Goal: Task Accomplishment & Management: Use online tool/utility

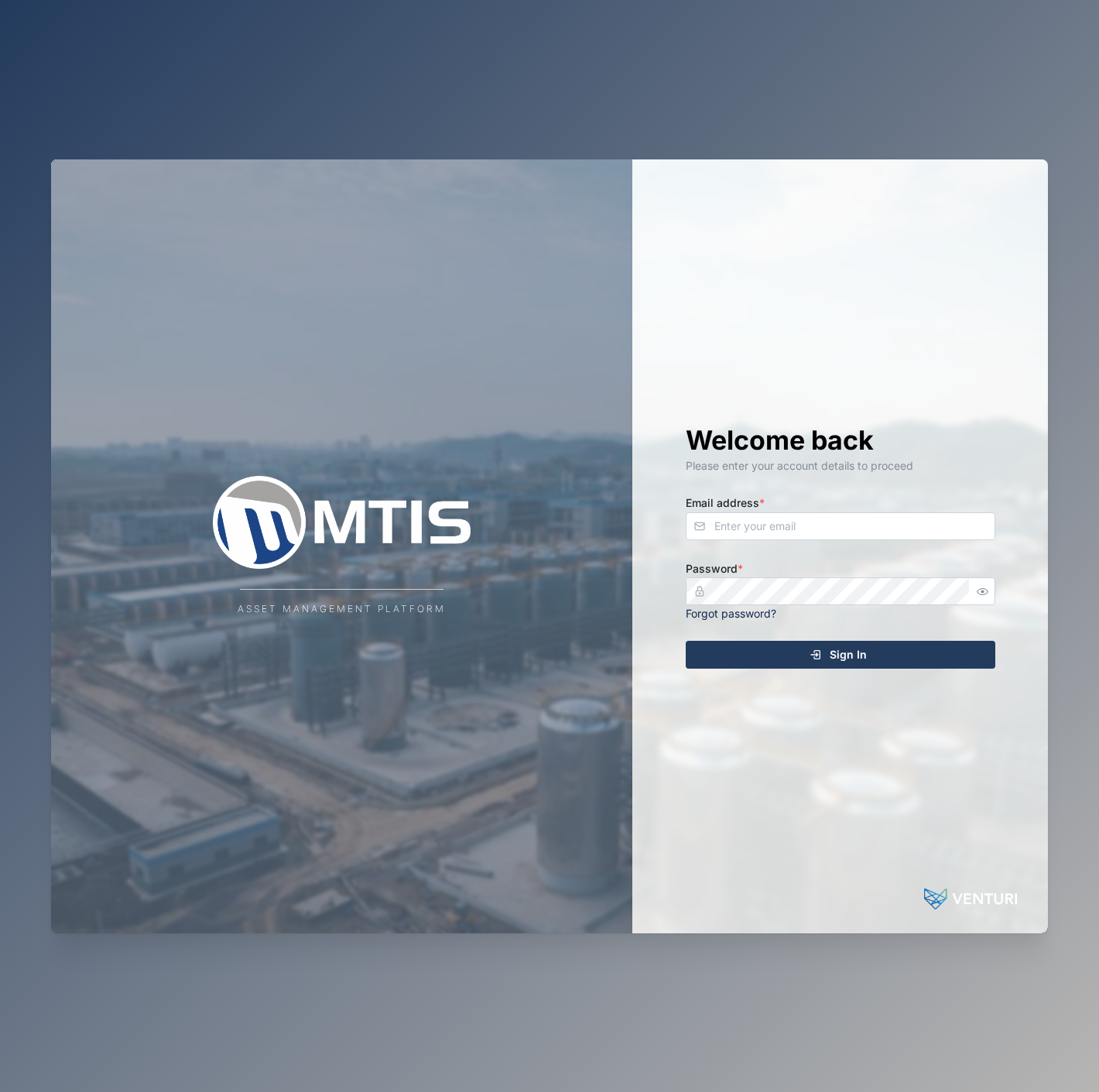
click at [755, 542] on div "Welcome back Please enter your account details to proceed Email address * Passw…" at bounding box center [840, 547] width 371 height 774
click at [755, 525] on input "Email address *" at bounding box center [840, 527] width 310 height 28
click at [811, 423] on h1 "Welcome back" at bounding box center [840, 440] width 310 height 34
click at [801, 528] on input "Email address *" at bounding box center [840, 527] width 310 height 28
type input "[EMAIL_ADDRESS][PERSON_NAME][DOMAIN_NAME]"
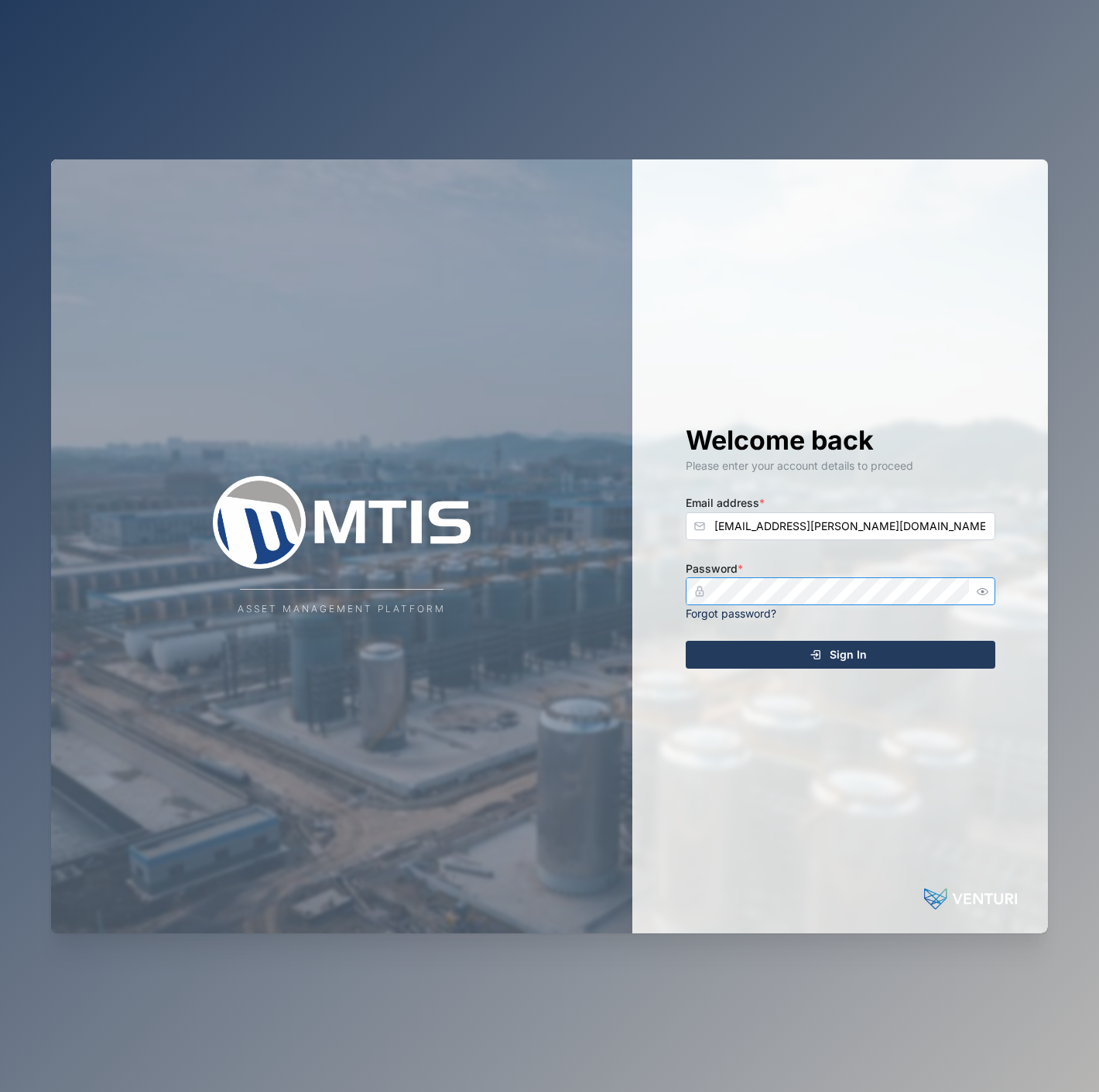
click at [685, 641] on button "Sign In" at bounding box center [840, 655] width 310 height 28
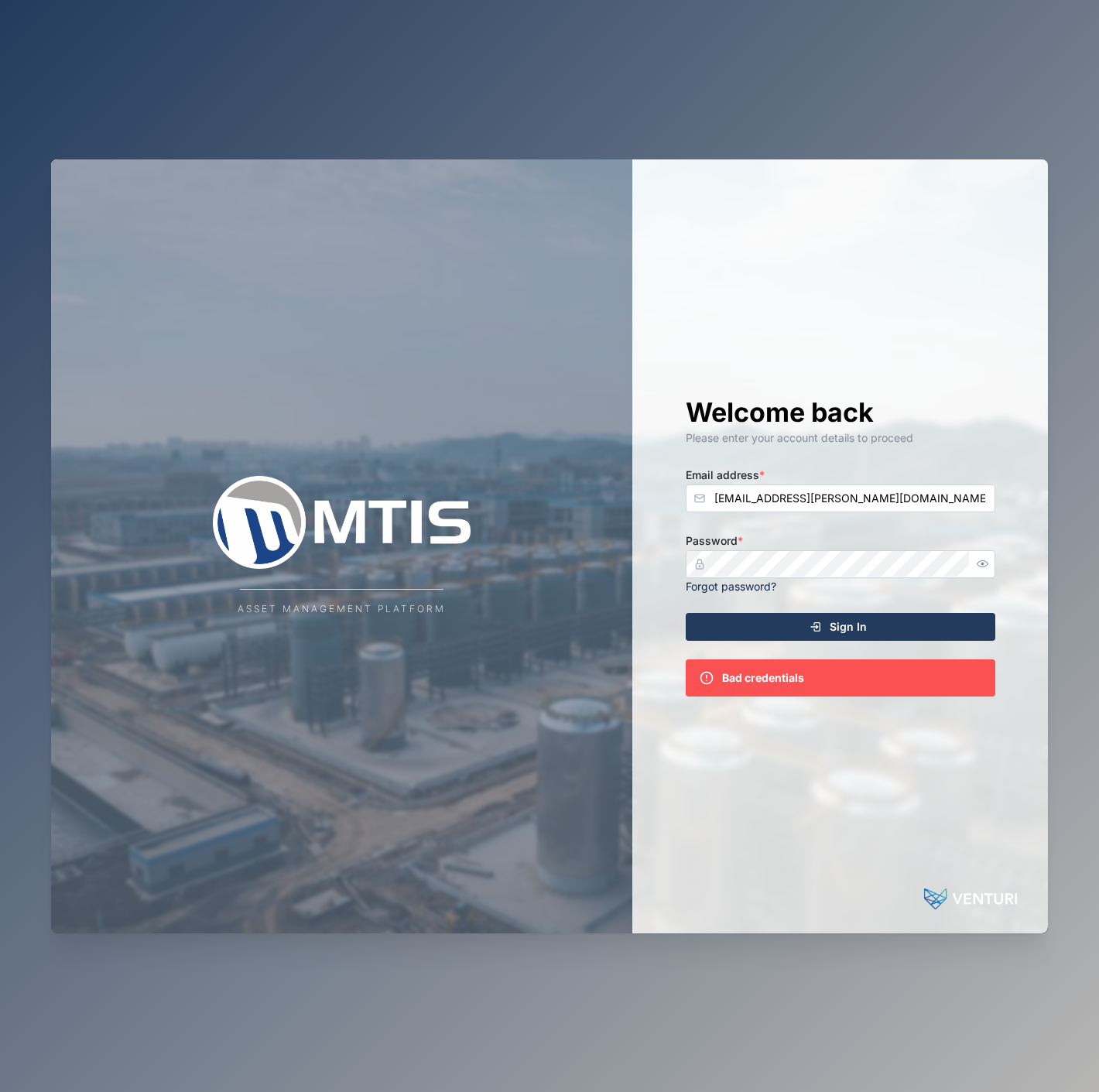
click at [996, 553] on div "Welcome back Please enter your account details to proceed Email address * [EMAI…" at bounding box center [840, 547] width 371 height 774
click at [985, 555] on button "button" at bounding box center [983, 564] width 20 height 20
click at [496, 555] on div "Asset Management Platform Welcome back Please enter your account details to pro…" at bounding box center [550, 547] width 997 height 774
click at [685, 613] on button "Sign In" at bounding box center [840, 627] width 310 height 28
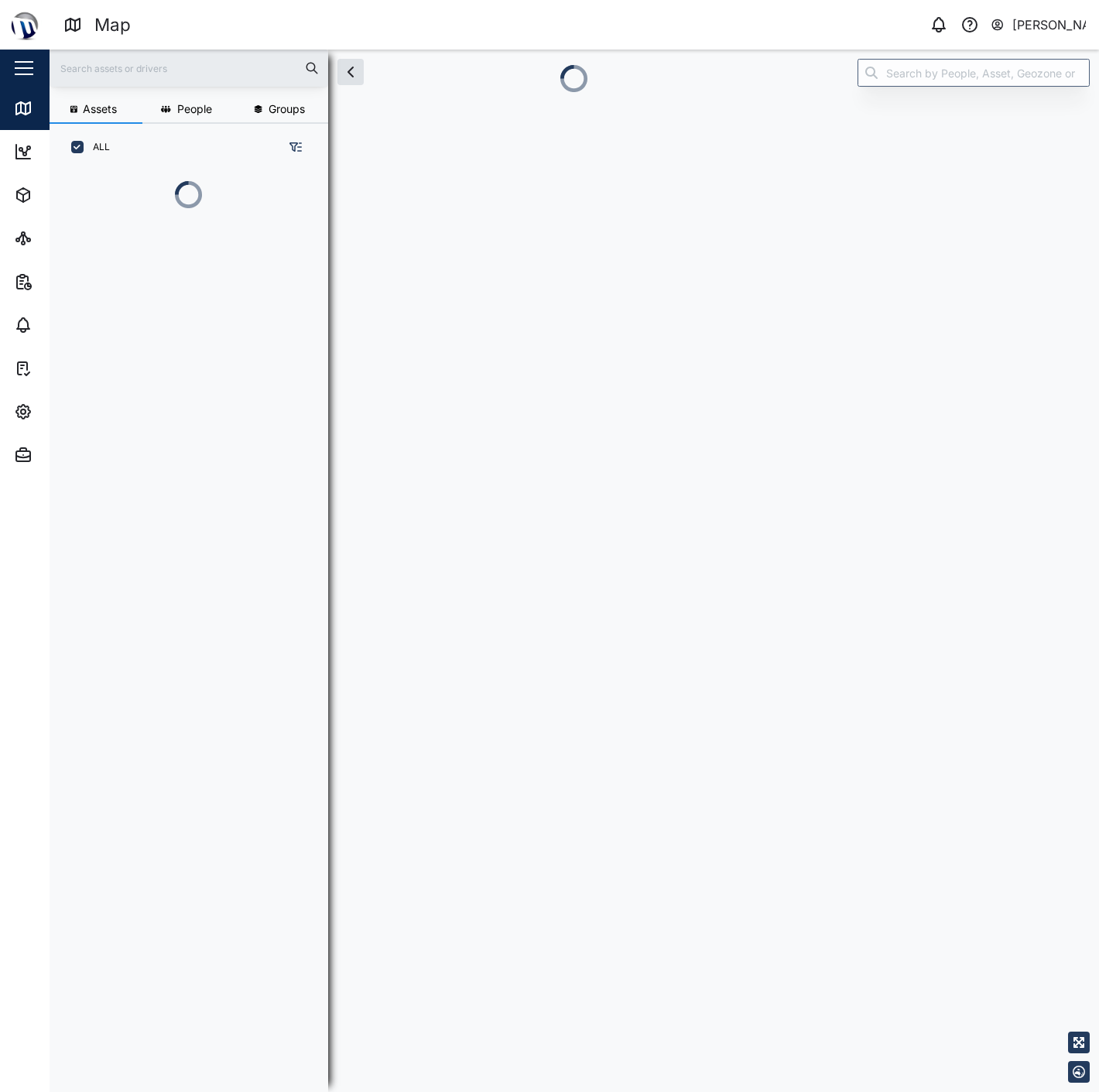
scroll to position [13, 13]
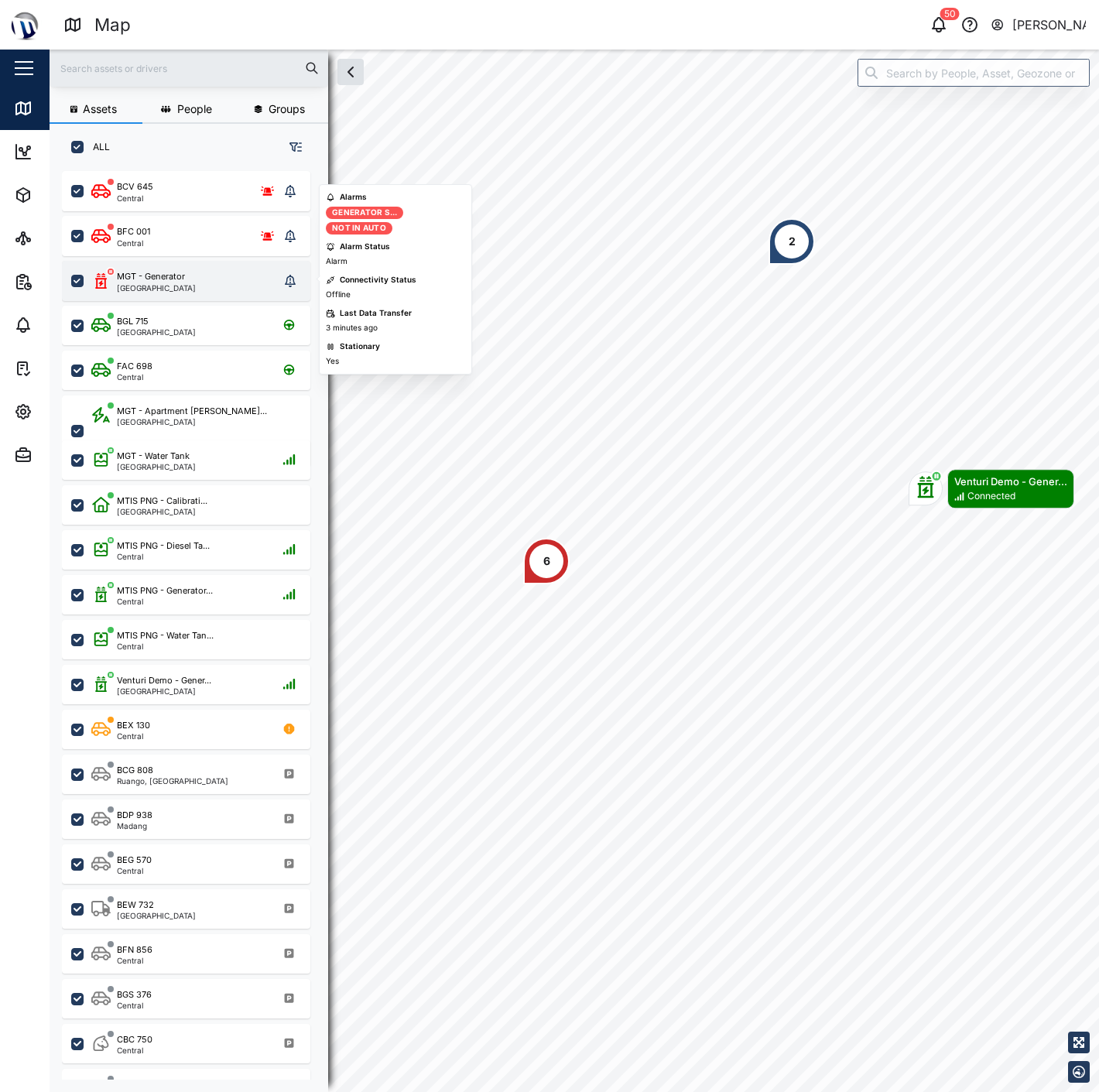
click at [205, 281] on div "MGT - Generator [GEOGRAPHIC_DATA]" at bounding box center [185, 280] width 188 height 22
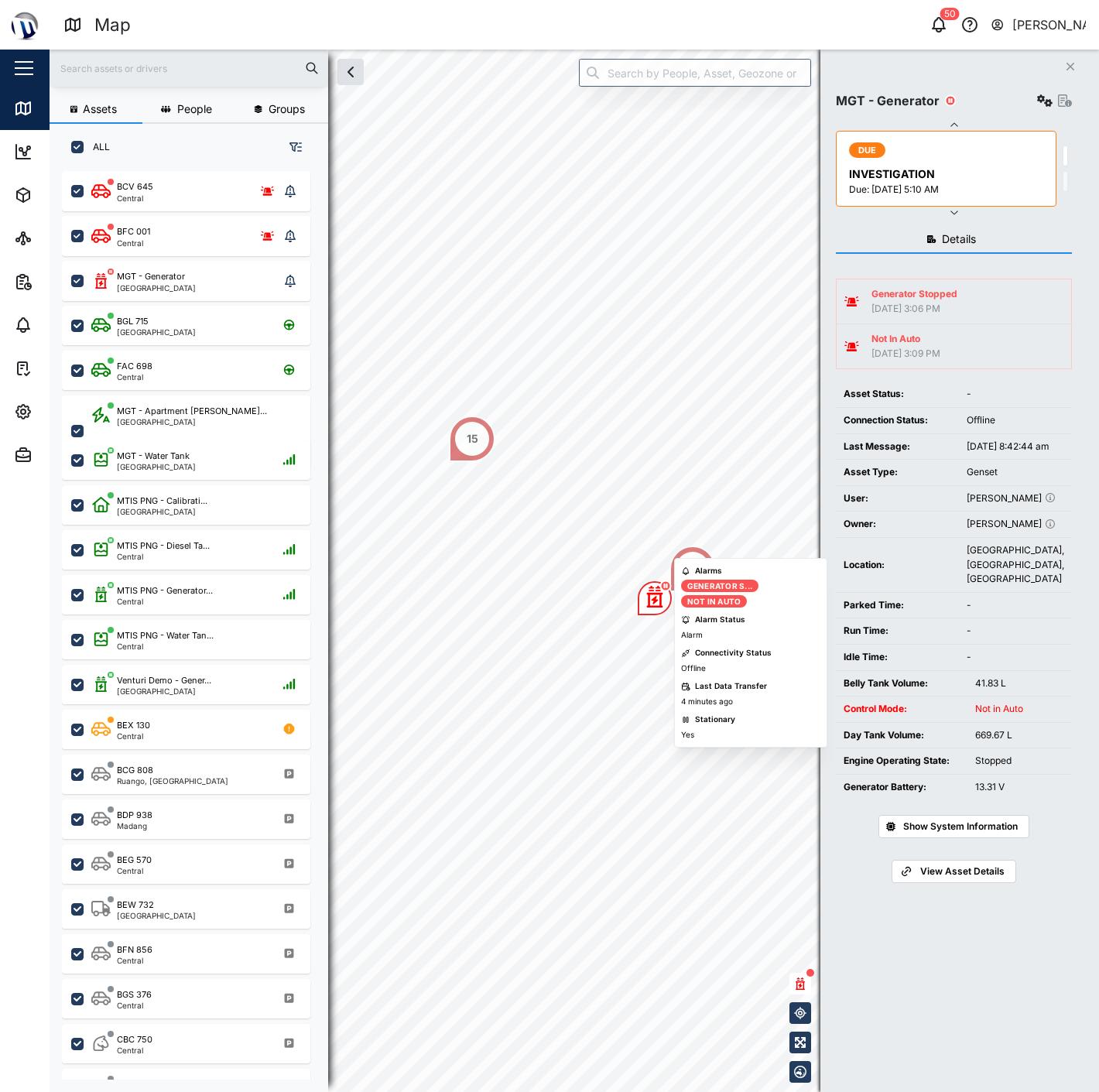
drag, startPoint x: 648, startPoint y: 476, endPoint x: 645, endPoint y: 602, distance: 126.0
click at [644, 606] on div "Map marker" at bounding box center [654, 598] width 34 height 34
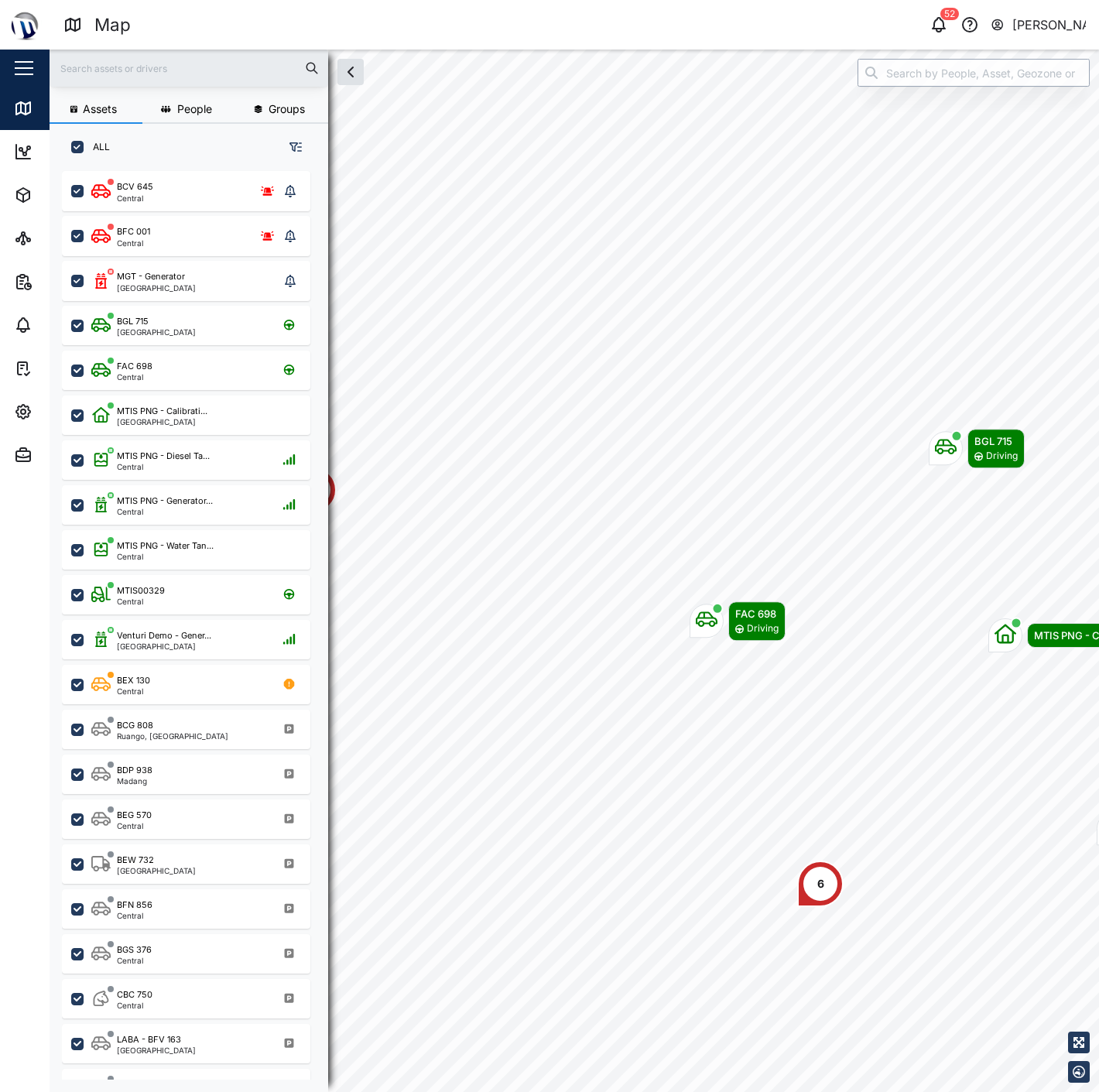
click at [920, 66] on input "search" at bounding box center [973, 73] width 232 height 28
